Goal: Transaction & Acquisition: Purchase product/service

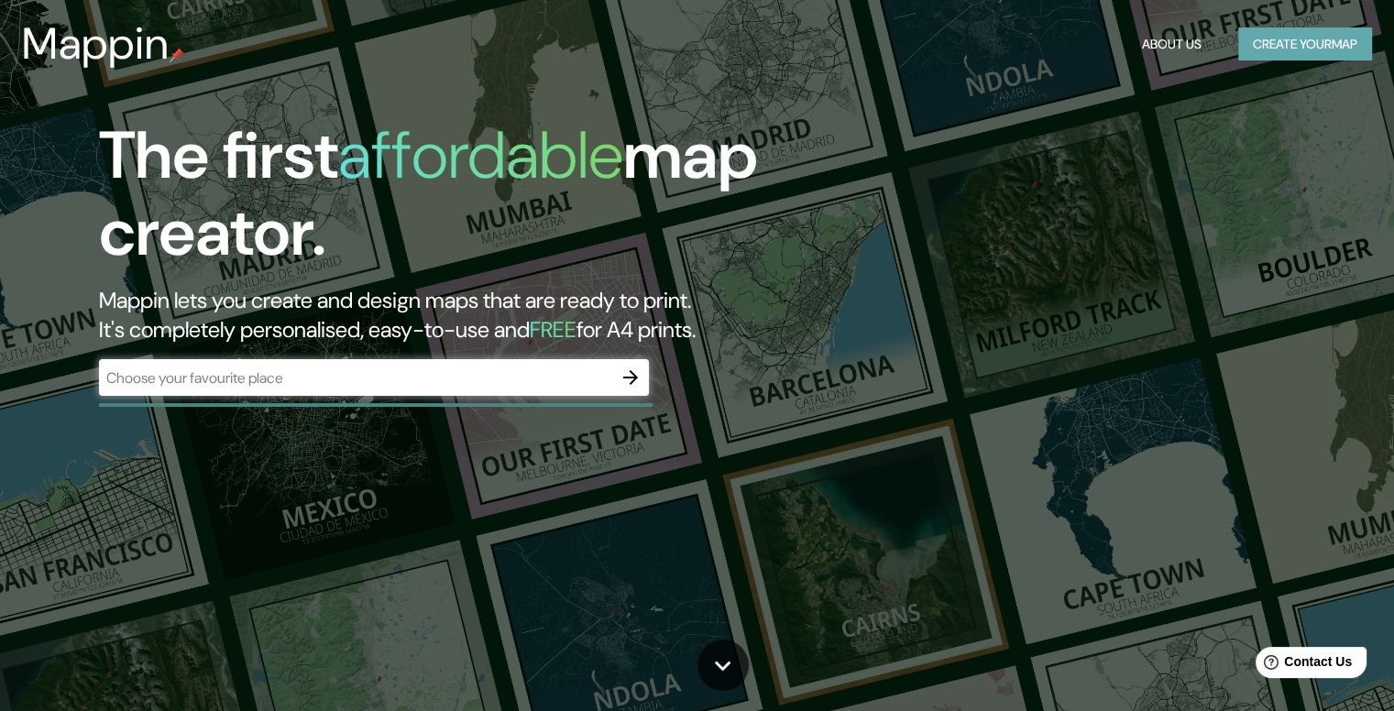
click at [1261, 52] on button "Create your map" at bounding box center [1305, 44] width 134 height 34
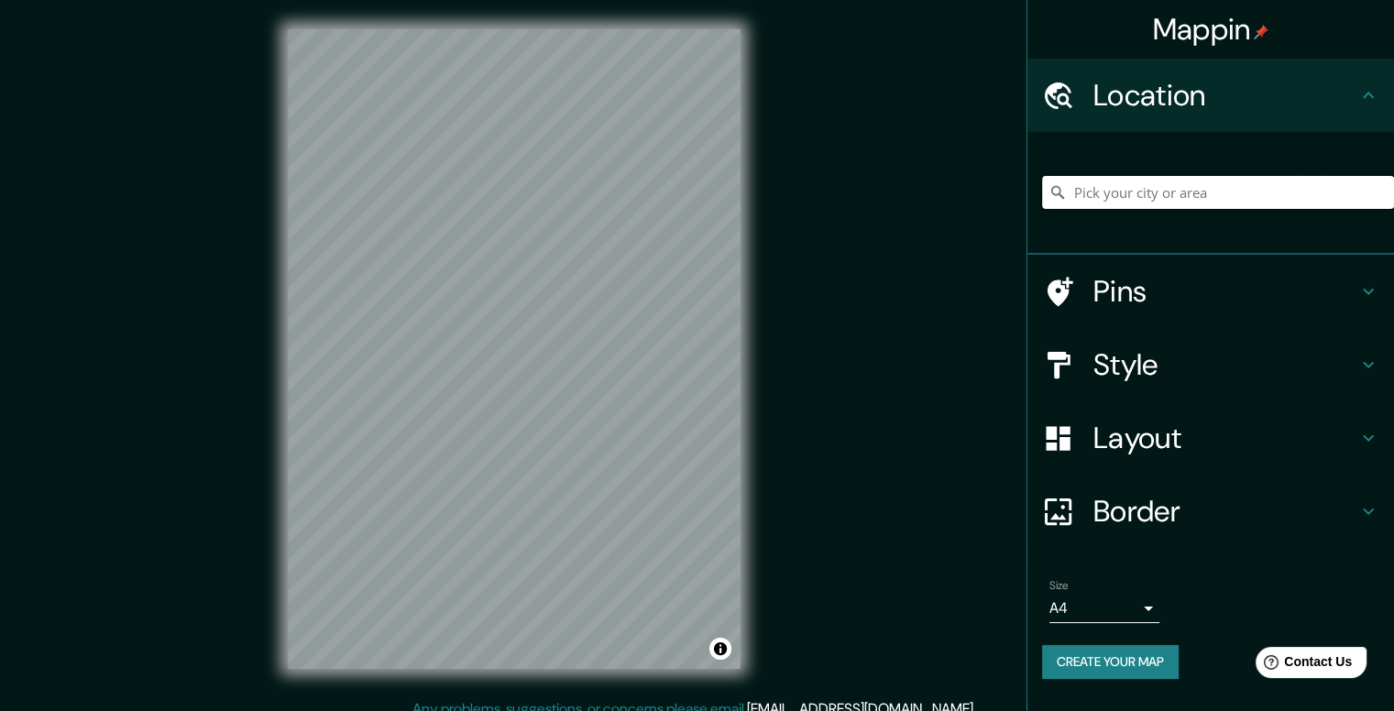
click at [1104, 190] on input "Pick your city or area" at bounding box center [1218, 192] width 352 height 33
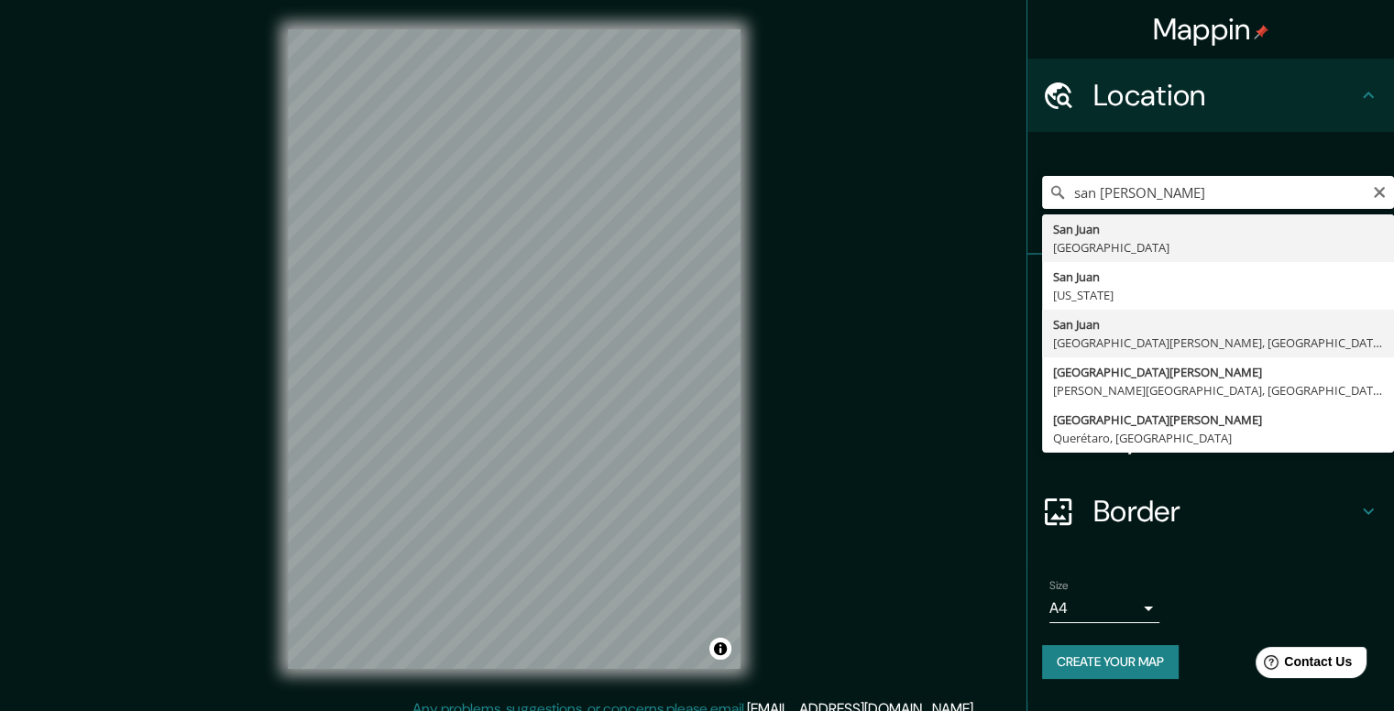
type input "[GEOGRAPHIC_DATA][PERSON_NAME], [GEOGRAPHIC_DATA][PERSON_NAME], [GEOGRAPHIC_DAT…"
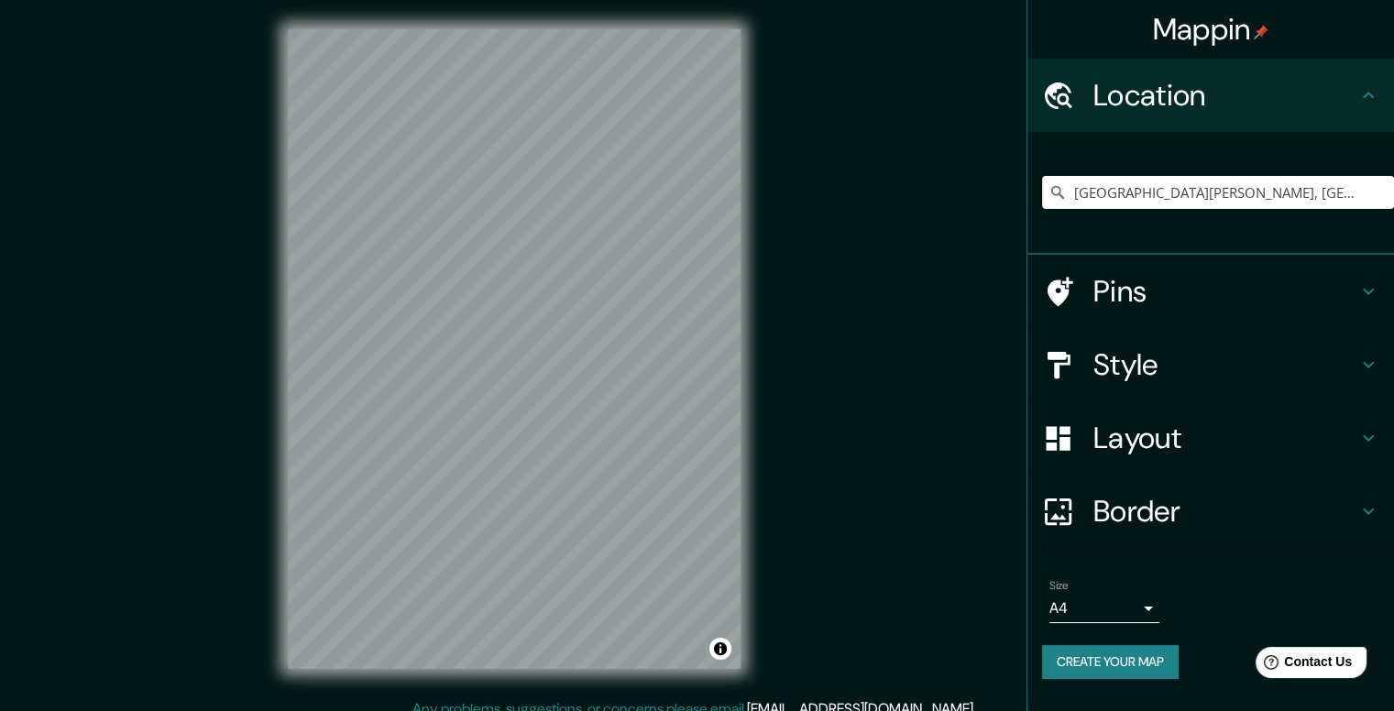
click at [1287, 391] on div "Style" at bounding box center [1211, 364] width 367 height 73
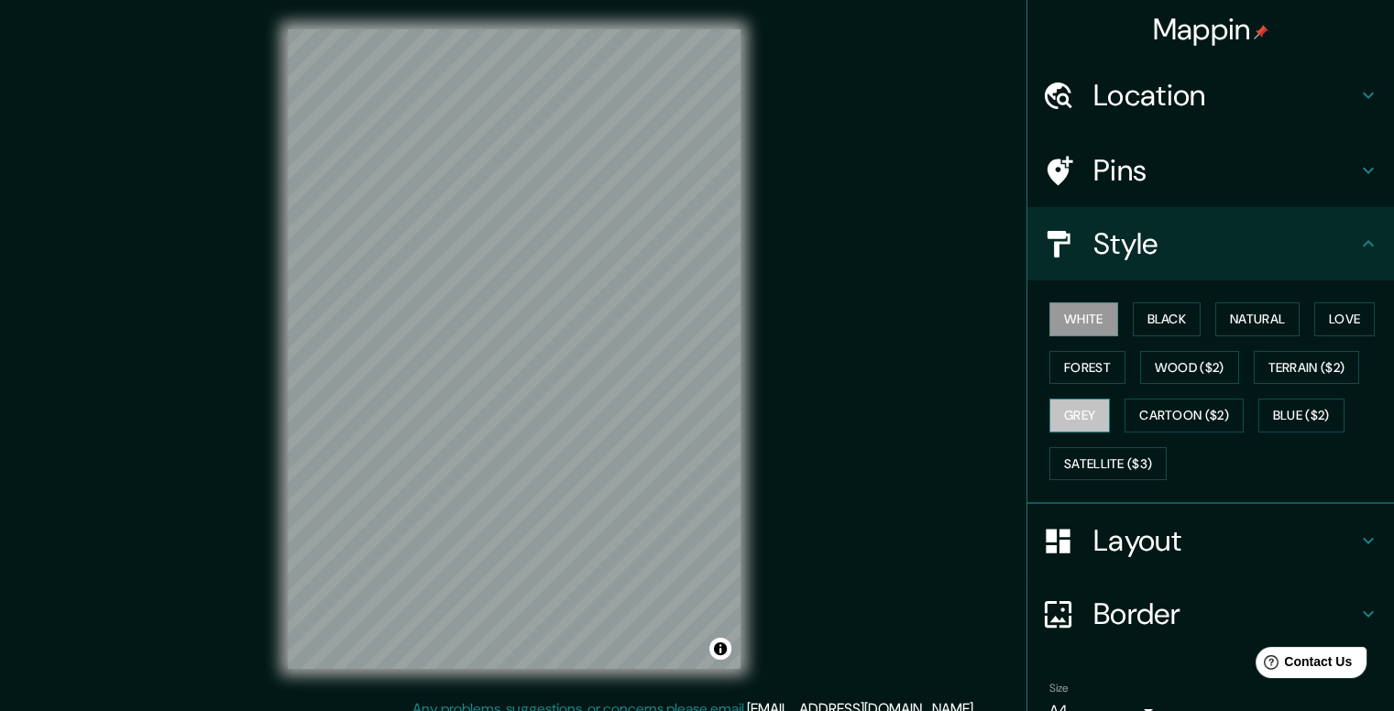
click at [1087, 415] on button "Grey" at bounding box center [1080, 416] width 60 height 34
click at [1089, 323] on button "White" at bounding box center [1084, 319] width 69 height 34
click at [1138, 314] on button "Black" at bounding box center [1167, 319] width 69 height 34
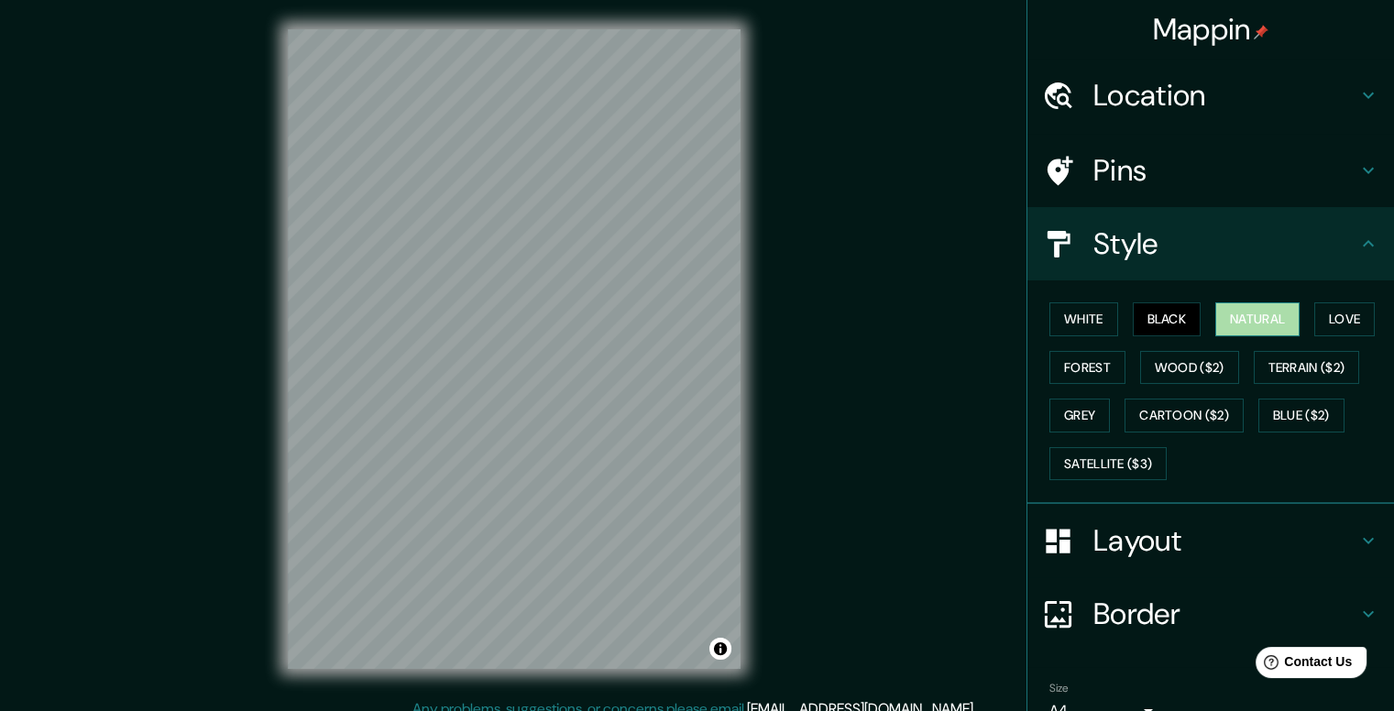
click at [1291, 305] on button "Natural" at bounding box center [1257, 319] width 84 height 34
click at [1082, 375] on button "Forest" at bounding box center [1088, 368] width 76 height 34
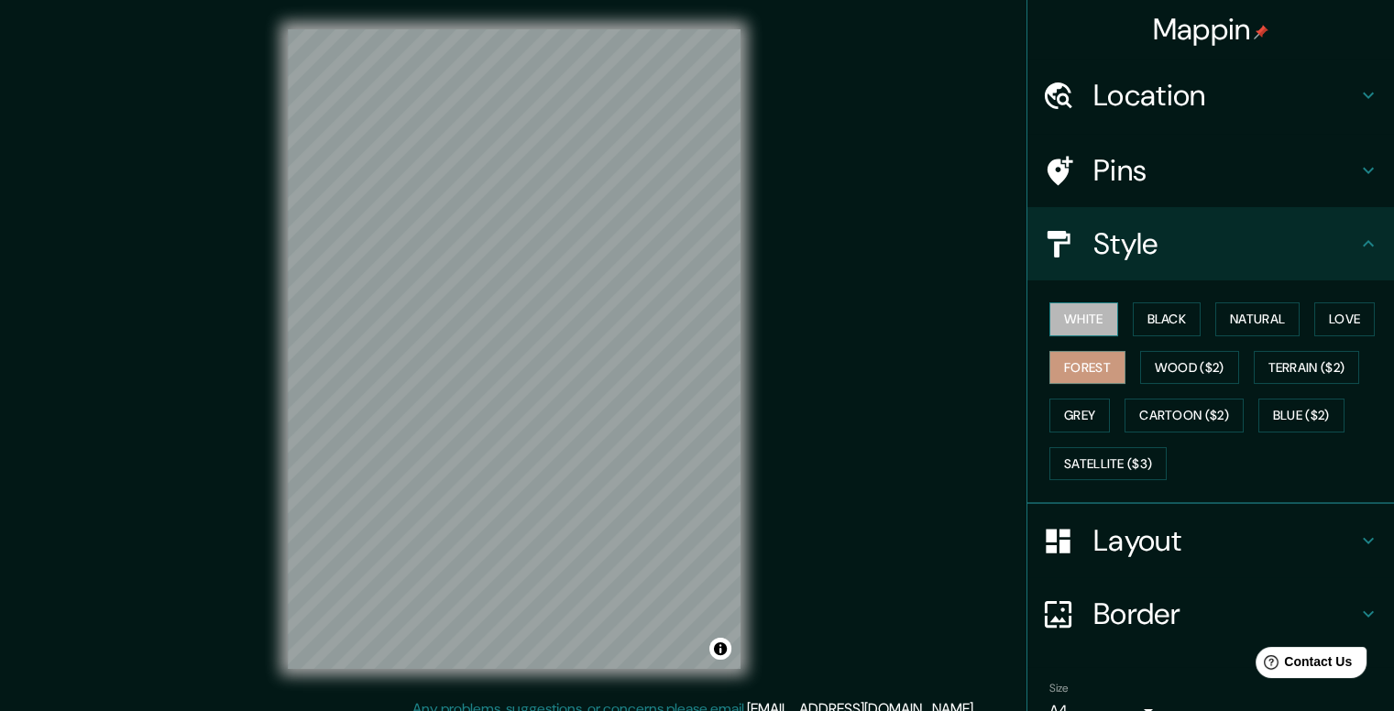
click at [1078, 320] on button "White" at bounding box center [1084, 319] width 69 height 34
click at [1294, 313] on div "White Black Natural Love Forest Wood ($2) Terrain ($2) Grey Cartoon ($2) Blue (…" at bounding box center [1218, 391] width 352 height 192
click at [1289, 313] on button "Natural" at bounding box center [1257, 319] width 84 height 34
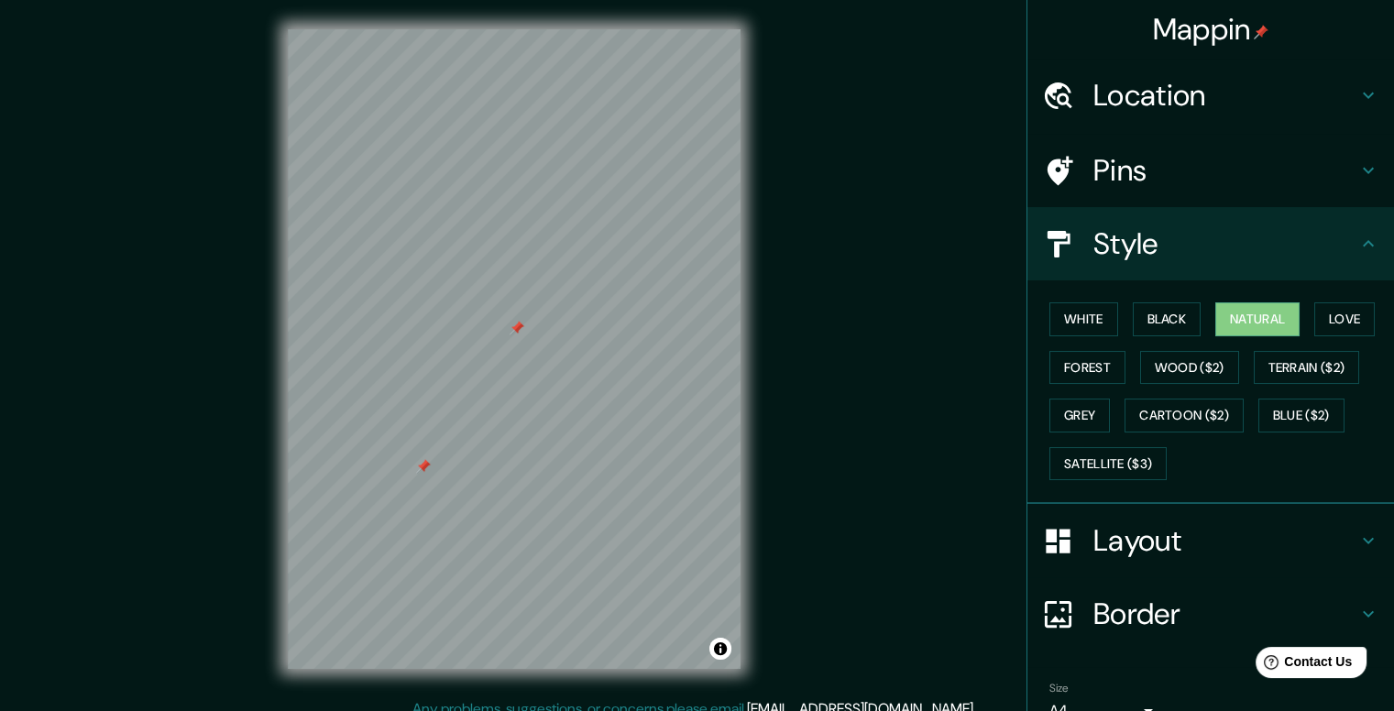
click at [519, 328] on div at bounding box center [517, 328] width 15 height 15
click at [423, 463] on div at bounding box center [423, 466] width 15 height 15
click at [1328, 555] on h4 "Layout" at bounding box center [1226, 540] width 264 height 37
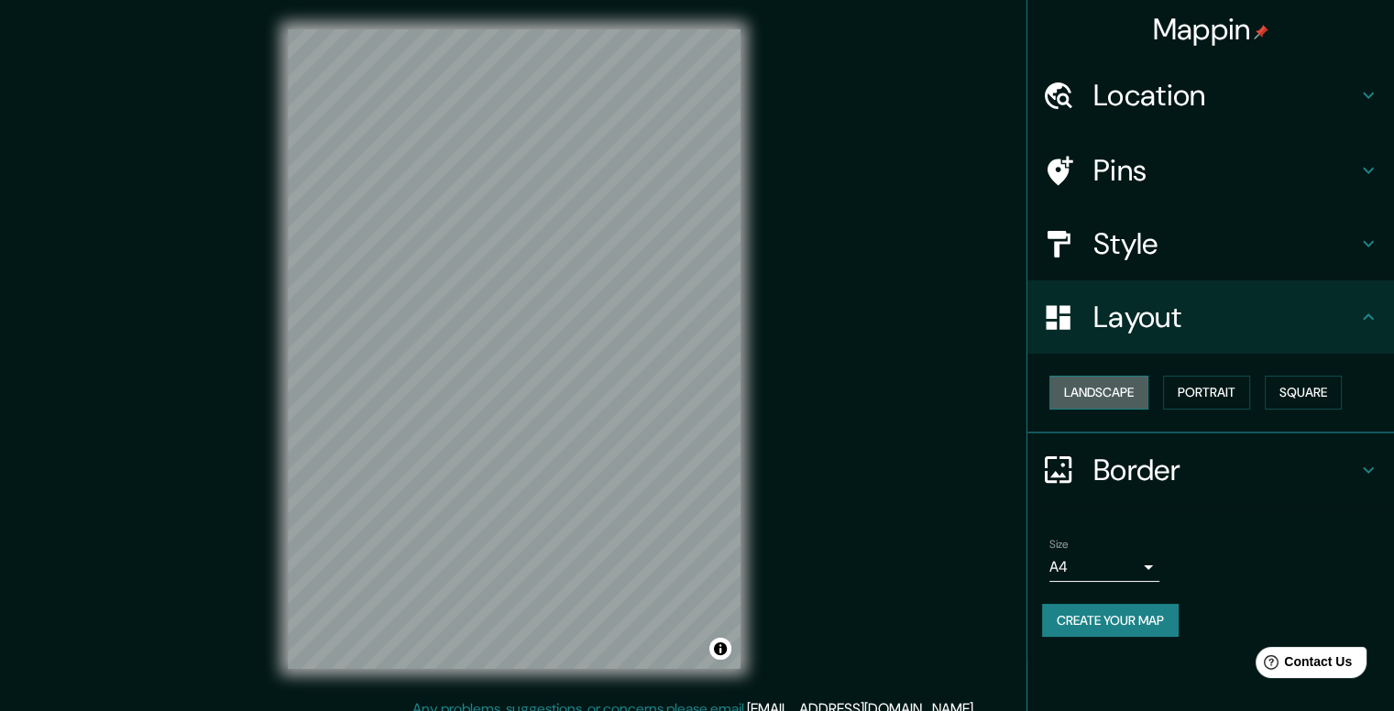
click at [1125, 390] on button "Landscape" at bounding box center [1099, 393] width 99 height 34
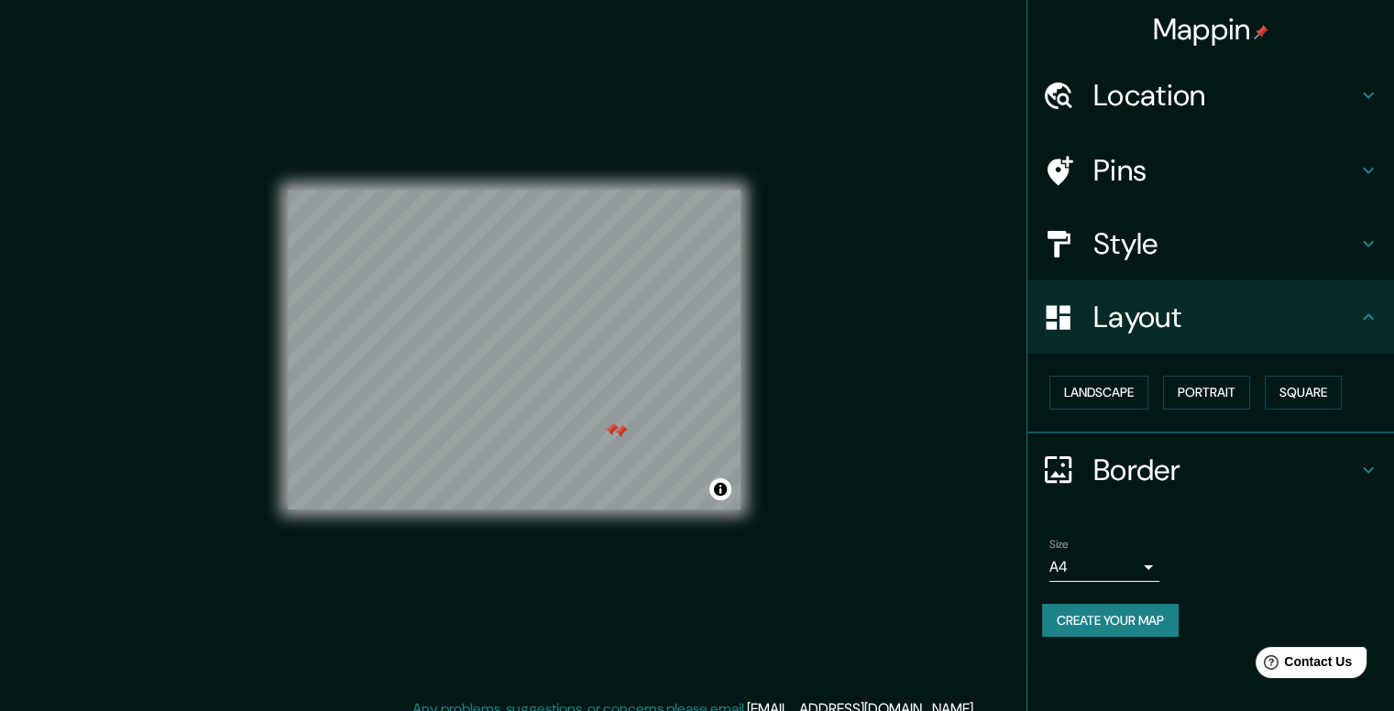
click at [623, 431] on div at bounding box center [620, 431] width 15 height 15
click at [613, 428] on div at bounding box center [611, 430] width 15 height 15
click at [667, 412] on div at bounding box center [666, 416] width 15 height 15
click at [1351, 268] on div "Style" at bounding box center [1211, 243] width 367 height 73
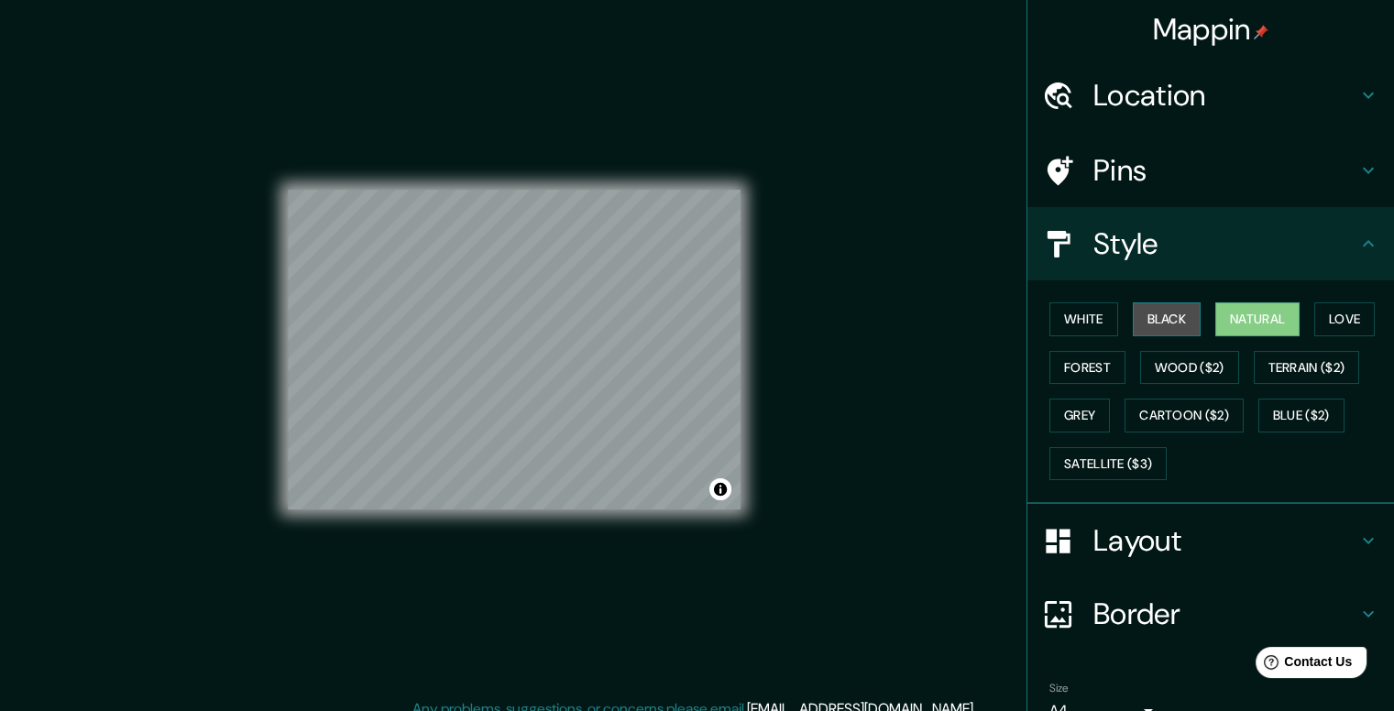
click at [1176, 311] on button "Black" at bounding box center [1167, 319] width 69 height 34
click at [1059, 318] on button "White" at bounding box center [1084, 319] width 69 height 34
click at [1148, 522] on h4 "Layout" at bounding box center [1226, 540] width 264 height 37
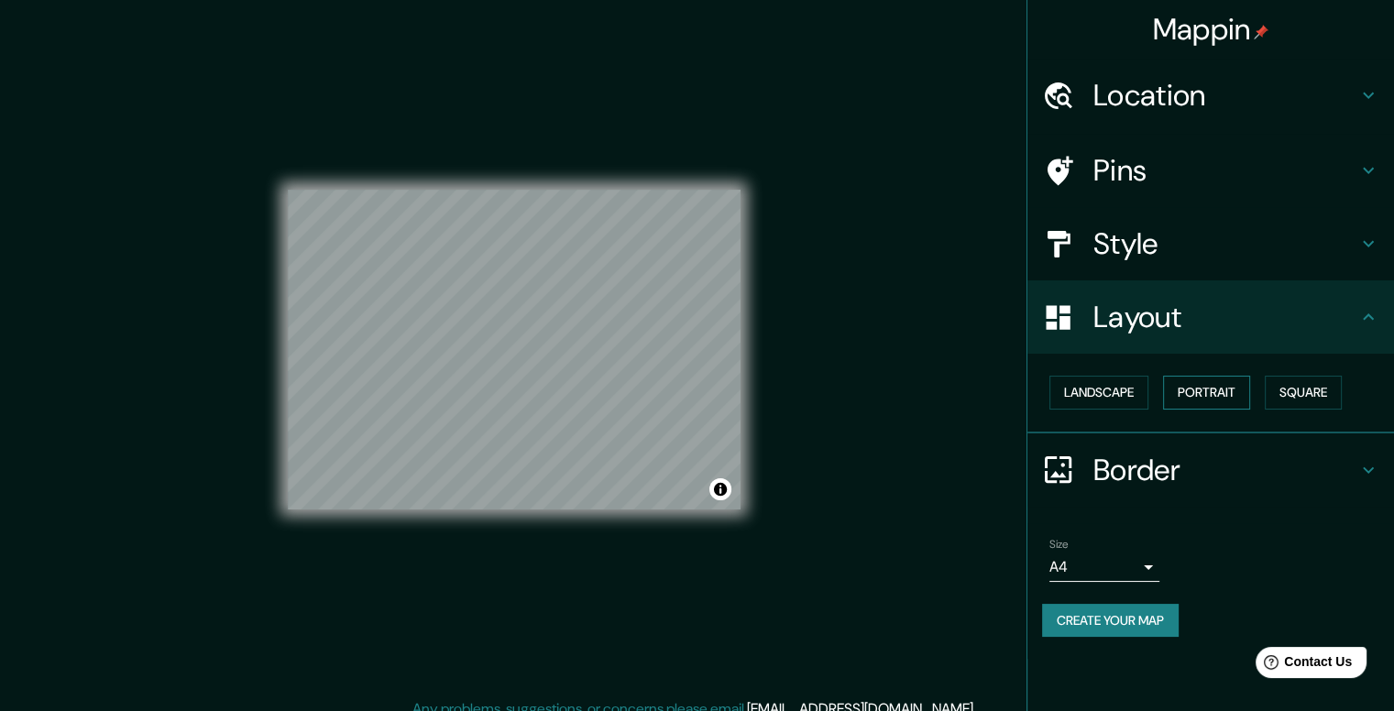
click at [1174, 378] on button "Portrait" at bounding box center [1206, 393] width 87 height 34
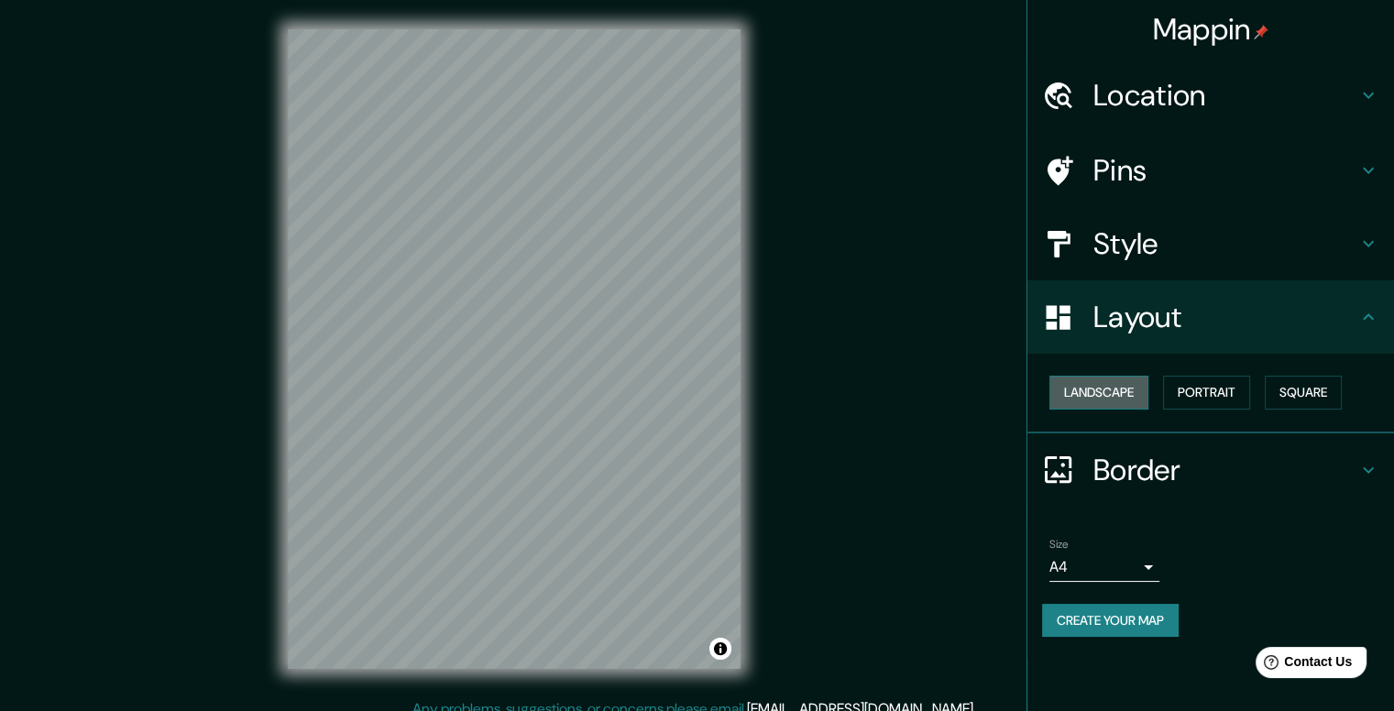
drag, startPoint x: 1122, startPoint y: 388, endPoint x: 1131, endPoint y: 458, distance: 71.2
click at [1122, 389] on button "Landscape" at bounding box center [1099, 393] width 99 height 34
